Goal: Task Accomplishment & Management: Use online tool/utility

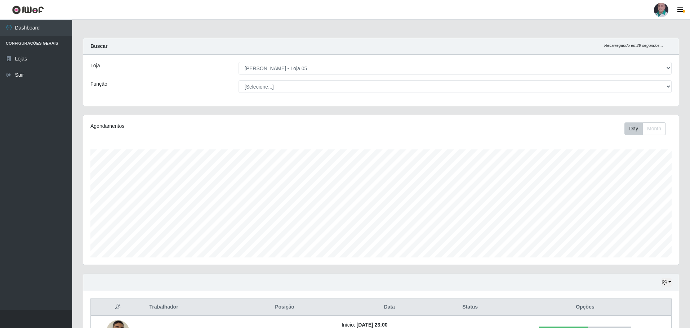
select select "252"
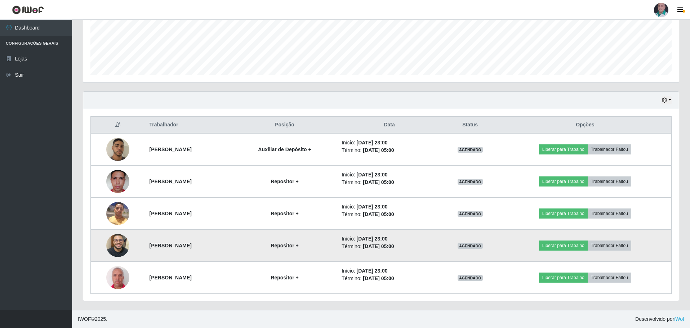
scroll to position [150, 596]
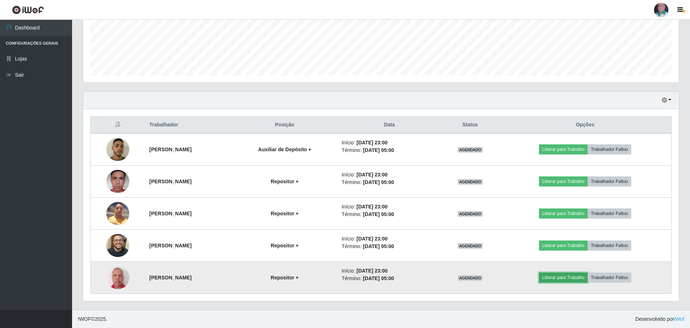
click at [571, 277] on button "Liberar para Trabalho" at bounding box center [563, 278] width 49 height 10
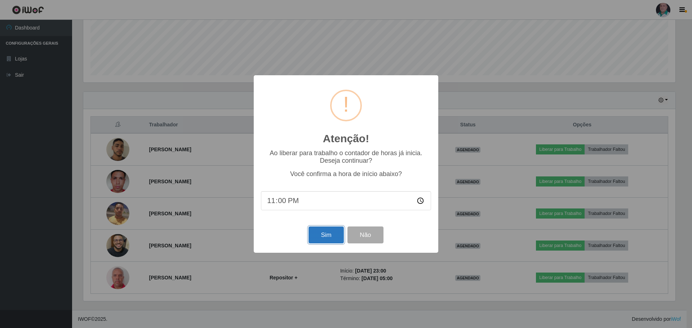
click at [316, 232] on button "Sim" at bounding box center [325, 235] width 35 height 17
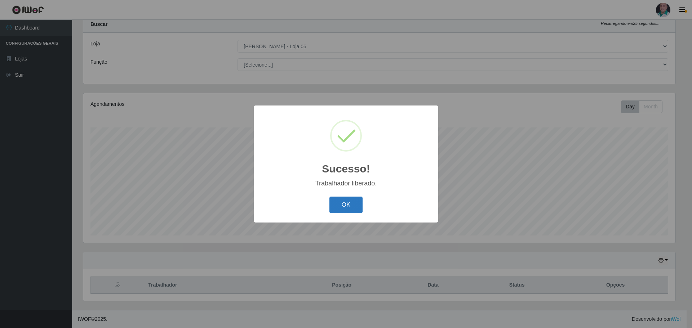
click at [341, 199] on button "OK" at bounding box center [346, 205] width 34 height 17
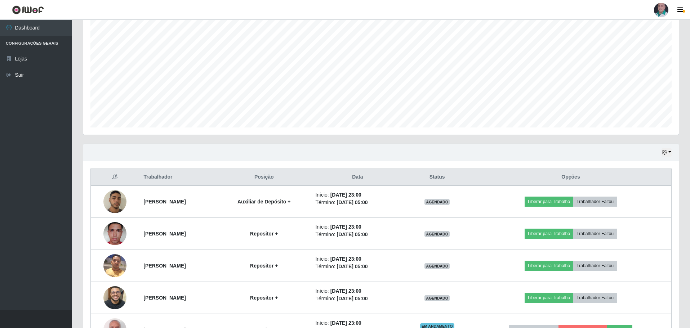
scroll to position [182, 0]
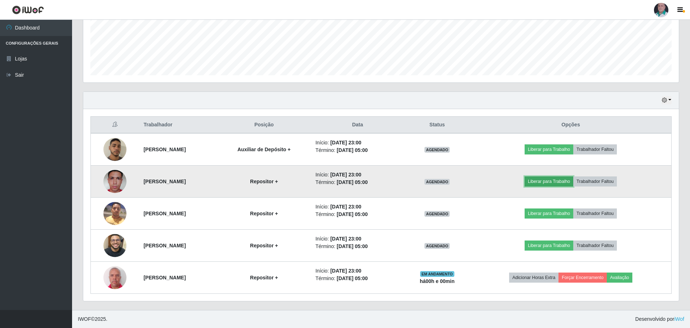
click at [560, 184] on button "Liberar para Trabalho" at bounding box center [549, 182] width 49 height 10
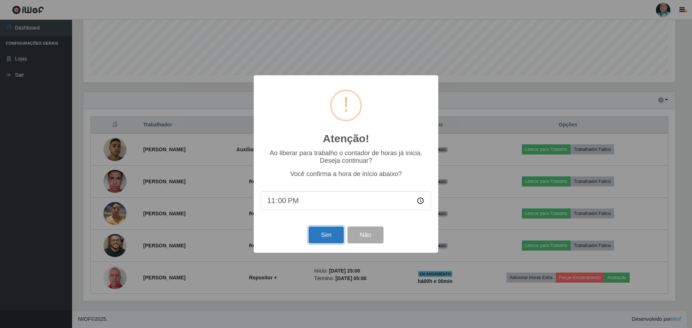
click at [328, 237] on button "Sim" at bounding box center [325, 235] width 35 height 17
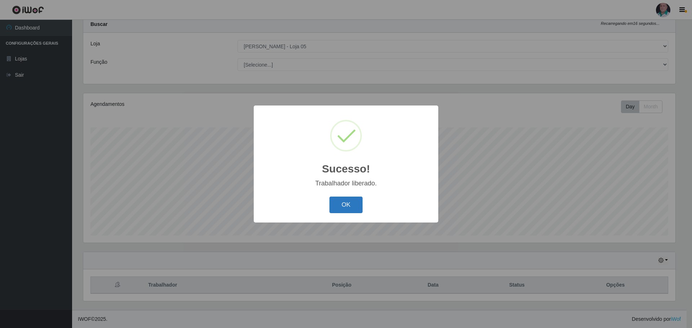
click at [344, 209] on button "OK" at bounding box center [346, 205] width 34 height 17
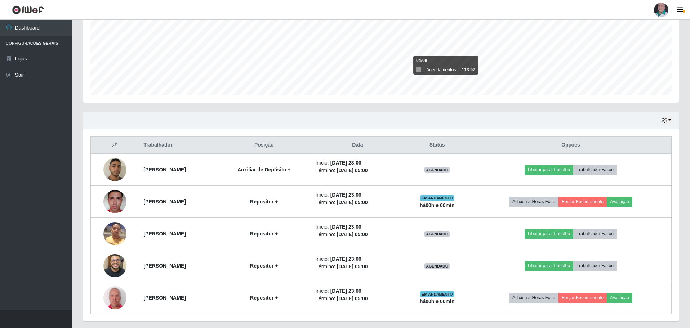
scroll to position [166, 0]
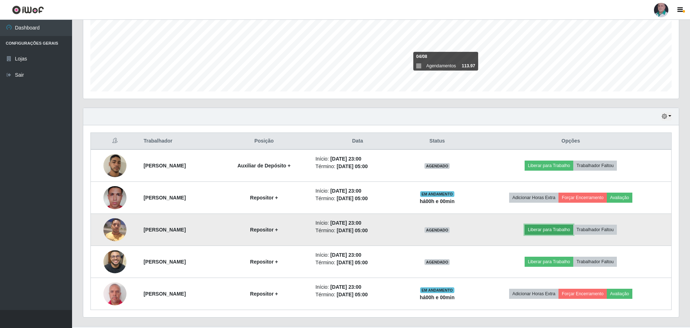
click at [555, 228] on button "Liberar para Trabalho" at bounding box center [549, 230] width 49 height 10
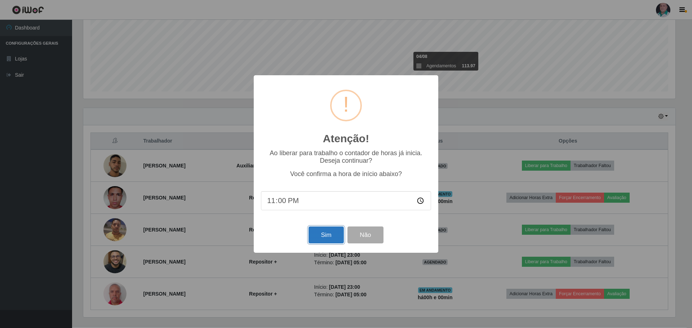
click at [322, 238] on button "Sim" at bounding box center [325, 235] width 35 height 17
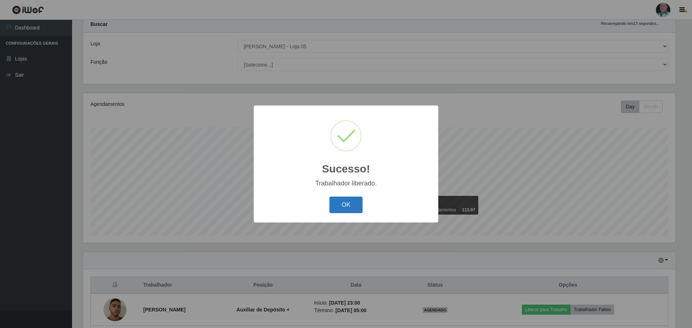
click at [355, 204] on button "OK" at bounding box center [346, 205] width 34 height 17
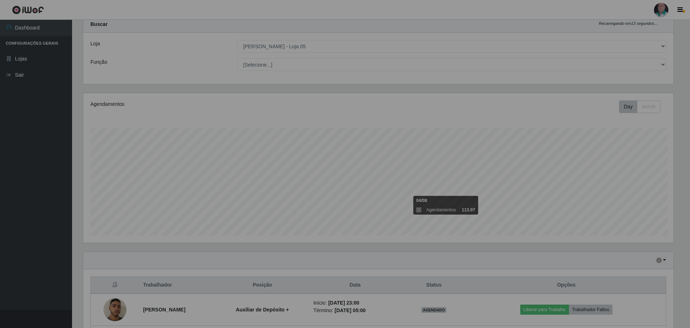
scroll to position [0, 0]
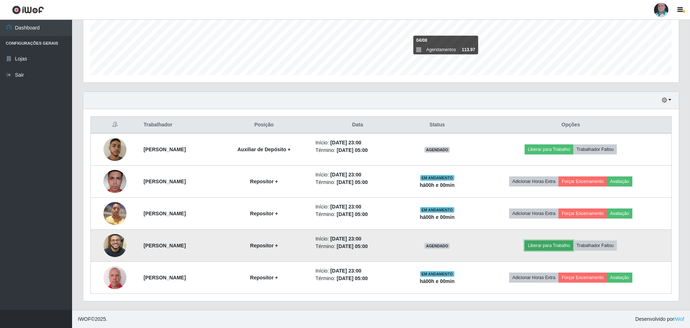
click at [558, 247] on button "Liberar para Trabalho" at bounding box center [549, 246] width 49 height 10
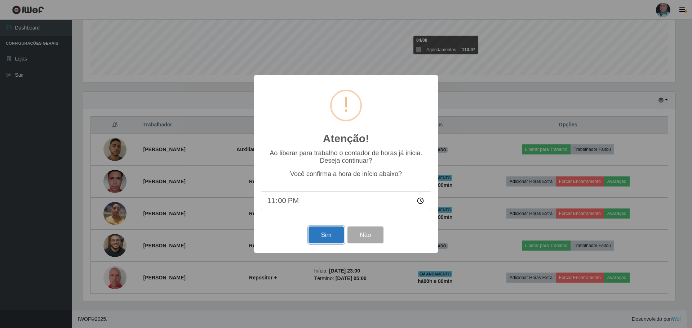
click at [318, 239] on button "Sim" at bounding box center [325, 235] width 35 height 17
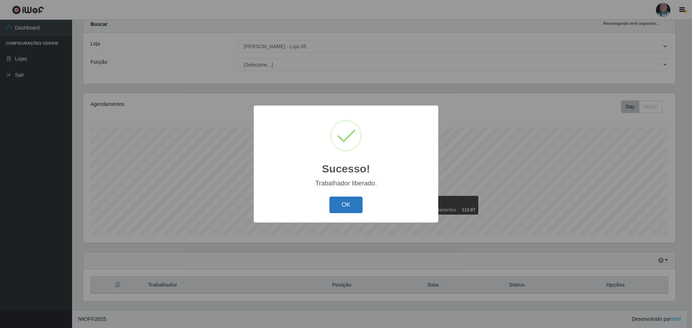
click at [354, 207] on button "OK" at bounding box center [346, 205] width 34 height 17
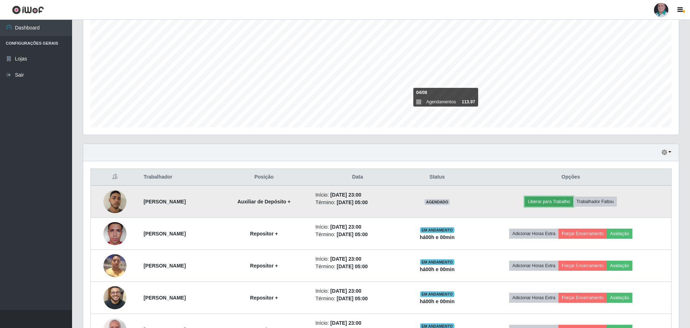
click at [557, 204] on button "Liberar para Trabalho" at bounding box center [549, 202] width 49 height 10
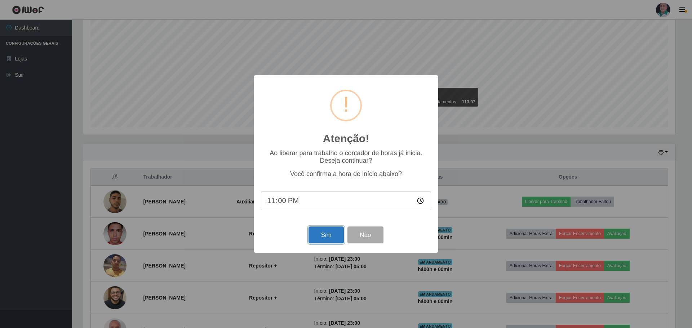
click at [331, 238] on button "Sim" at bounding box center [325, 235] width 35 height 17
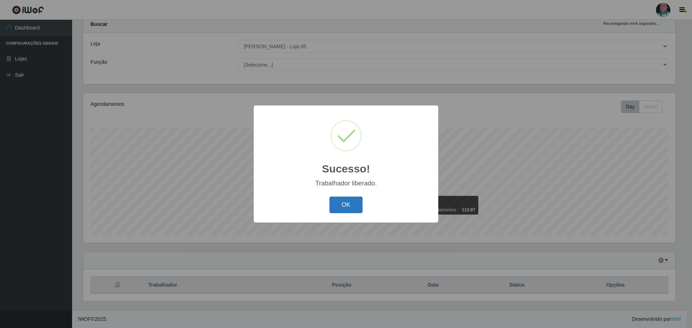
click at [338, 206] on button "OK" at bounding box center [346, 205] width 34 height 17
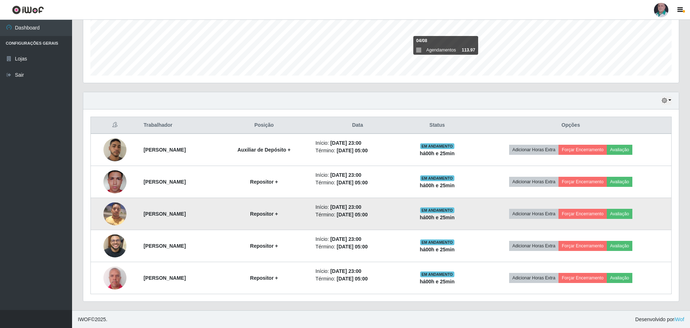
scroll to position [182, 0]
